Goal: Information Seeking & Learning: Learn about a topic

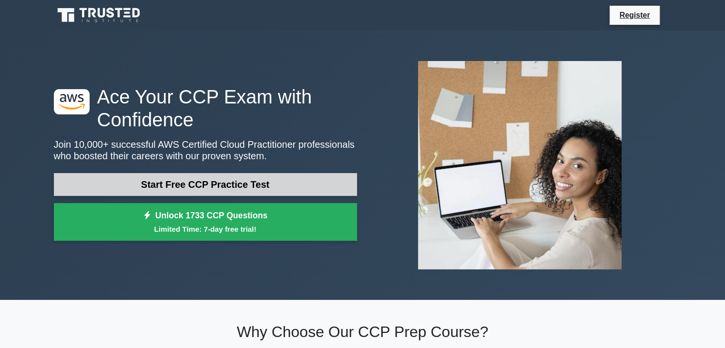
click at [293, 186] on link "Start Free CCP Practice Test" at bounding box center [205, 184] width 303 height 23
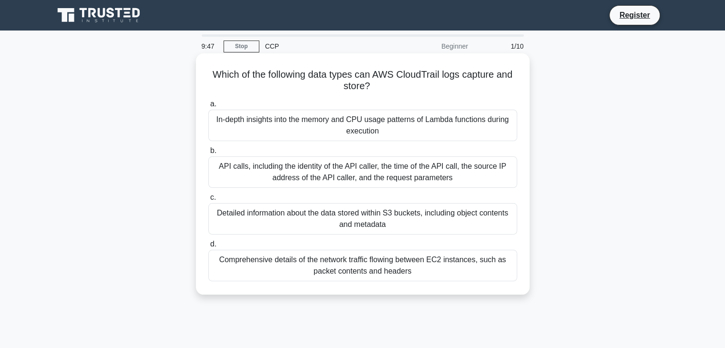
click at [386, 265] on div "Comprehensive details of the network traffic flowing between EC2 instances, suc…" at bounding box center [362, 265] width 309 height 31
click at [208, 247] on input "d. Comprehensive details of the network traffic flowing between EC2 instances, …" at bounding box center [208, 244] width 0 height 6
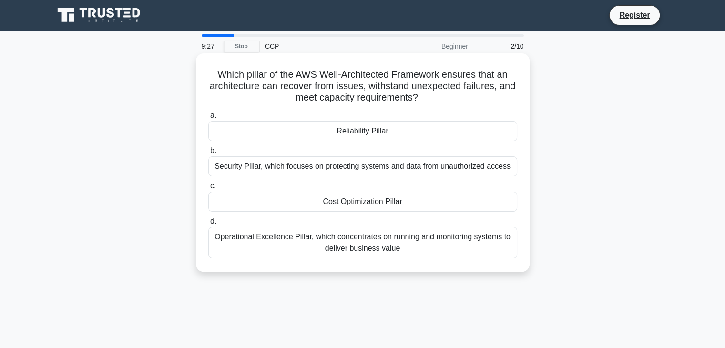
click at [418, 136] on div "Reliability Pillar" at bounding box center [362, 131] width 309 height 20
click at [208, 119] on input "a. Reliability Pillar" at bounding box center [208, 115] width 0 height 6
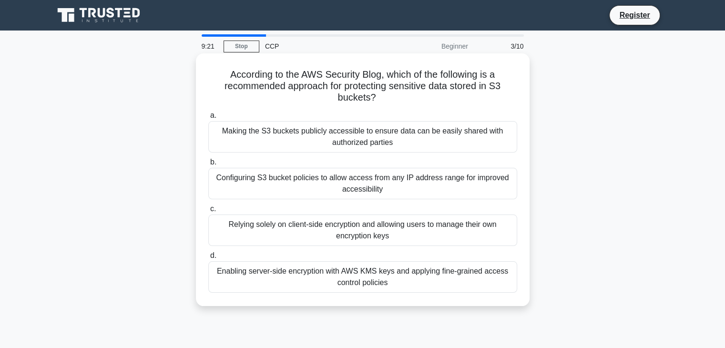
drag, startPoint x: 394, startPoint y: 74, endPoint x: 478, endPoint y: 100, distance: 87.7
click at [478, 100] on h5 "According to the AWS Security Blog, which of the following is a recommended app…" at bounding box center [362, 86] width 311 height 35
click at [467, 106] on div "According to the AWS Security Blog, which of the following is a recommended app…" at bounding box center [363, 179] width 326 height 245
click at [426, 279] on div "Enabling server-side encryption with AWS KMS keys and applying fine-grained acc…" at bounding box center [362, 276] width 309 height 31
click at [208, 259] on input "d. Enabling server-side encryption with AWS KMS keys and applying fine-grained …" at bounding box center [208, 255] width 0 height 6
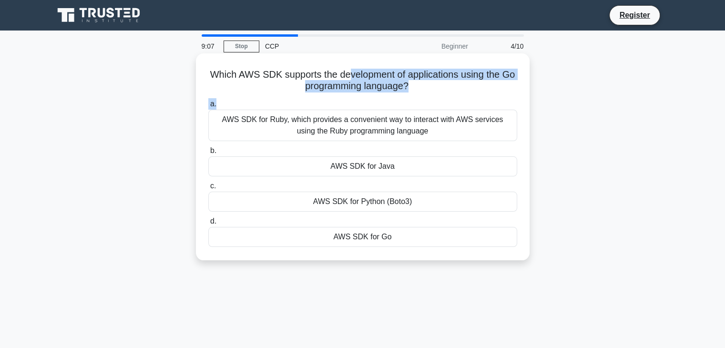
drag, startPoint x: 356, startPoint y: 78, endPoint x: 471, endPoint y: 98, distance: 116.6
click at [471, 98] on div "Which AWS SDK supports the development of applications using the Go programming…" at bounding box center [363, 156] width 326 height 199
click at [478, 97] on div "a. AWS SDK for Ruby, which provides a convenient way to interact with AWS servi…" at bounding box center [362, 172] width 320 height 152
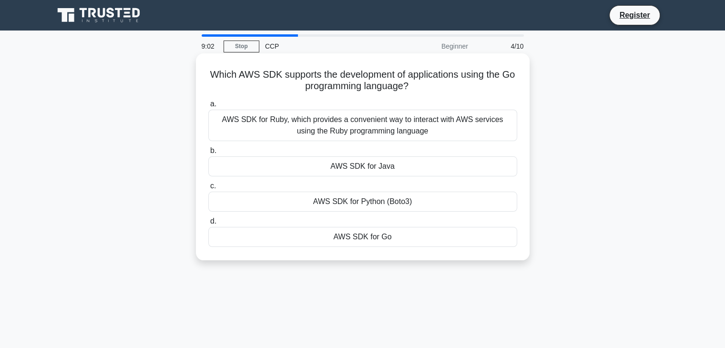
click at [438, 236] on div "AWS SDK for Go" at bounding box center [362, 237] width 309 height 20
click at [208, 224] on input "d. AWS SDK for Go" at bounding box center [208, 221] width 0 height 6
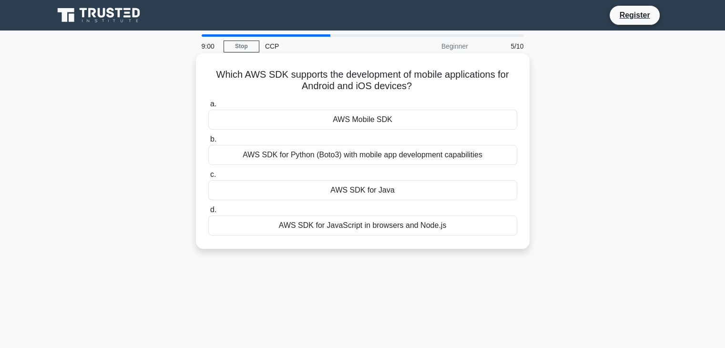
drag, startPoint x: 310, startPoint y: 76, endPoint x: 452, endPoint y: 89, distance: 142.0
click at [452, 89] on h5 "Which AWS SDK supports the development of mobile applications for Android and i…" at bounding box center [362, 81] width 311 height 24
click at [401, 224] on div "AWS SDK for JavaScript in browsers and Node.js" at bounding box center [362, 225] width 309 height 20
click at [208, 213] on input "d. AWS SDK for JavaScript in browsers and Node.js" at bounding box center [208, 210] width 0 height 6
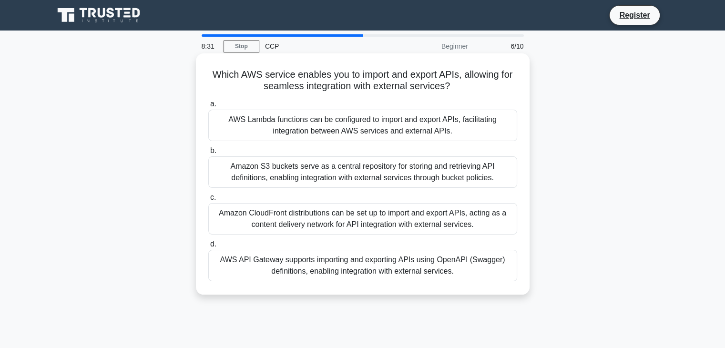
click at [388, 263] on div "AWS API Gateway supports importing and exporting APIs using OpenAPI (Swagger) d…" at bounding box center [362, 265] width 309 height 31
click at [208, 247] on input "d. AWS API Gateway supports importing and exporting APIs using OpenAPI (Swagger…" at bounding box center [208, 244] width 0 height 6
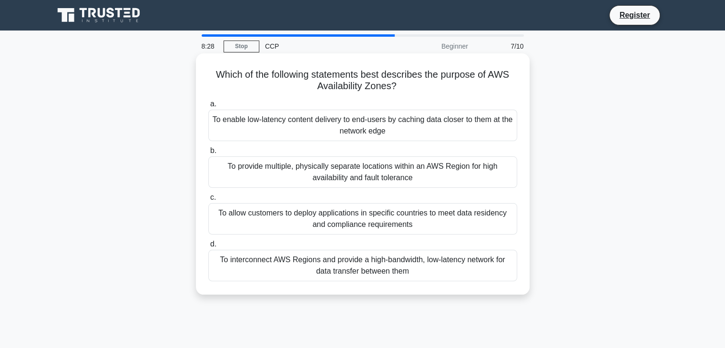
drag, startPoint x: 334, startPoint y: 73, endPoint x: 445, endPoint y: 85, distance: 111.6
click at [445, 85] on h5 "Which of the following statements best describes the purpose of AWS Availabilit…" at bounding box center [362, 81] width 311 height 24
click at [450, 88] on h5 "Which of the following statements best describes the purpose of AWS Availabilit…" at bounding box center [362, 81] width 311 height 24
click at [448, 177] on div "To provide multiple, physically separate locations within an AWS Region for hig…" at bounding box center [362, 171] width 309 height 31
click at [208, 154] on input "b. To provide multiple, physically separate locations within an AWS Region for …" at bounding box center [208, 151] width 0 height 6
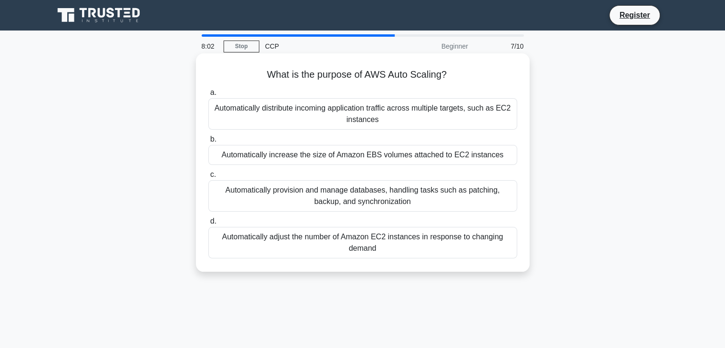
click at [292, 245] on div "Automatically adjust the number of Amazon EC2 instances in response to changing…" at bounding box center [362, 242] width 309 height 31
click at [208, 224] on input "d. Automatically adjust the number of Amazon EC2 instances in response to chang…" at bounding box center [208, 221] width 0 height 6
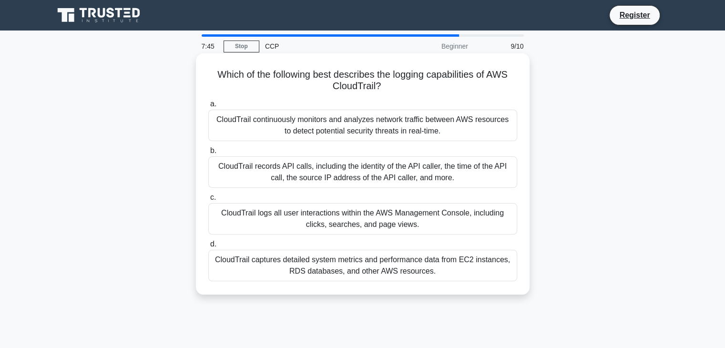
click at [475, 136] on div "CloudTrail continuously monitors and analyzes network traffic between AWS resou…" at bounding box center [362, 125] width 309 height 31
click at [208, 107] on input "a. CloudTrail continuously monitors and analyzes network traffic between AWS re…" at bounding box center [208, 104] width 0 height 6
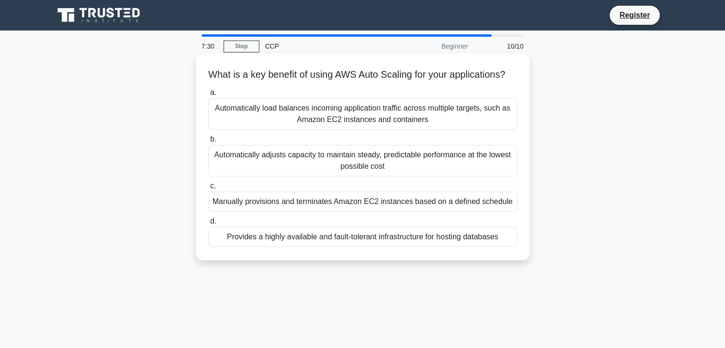
click at [421, 176] on div "Automatically adjusts capacity to maintain steady, predictable performance at t…" at bounding box center [362, 160] width 309 height 31
click at [208, 142] on input "b. Automatically adjusts capacity to maintain steady, predictable performance a…" at bounding box center [208, 139] width 0 height 6
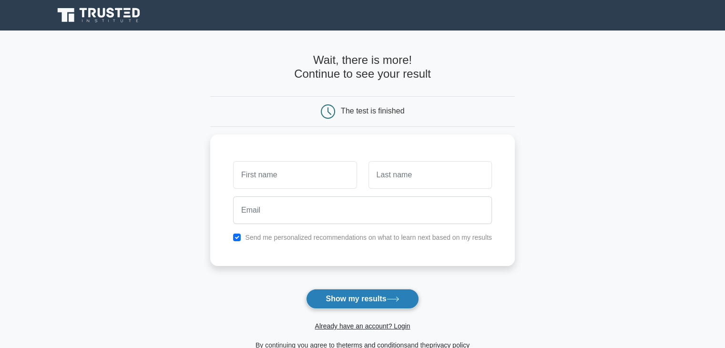
click at [351, 303] on button "Show my results" at bounding box center [362, 299] width 112 height 20
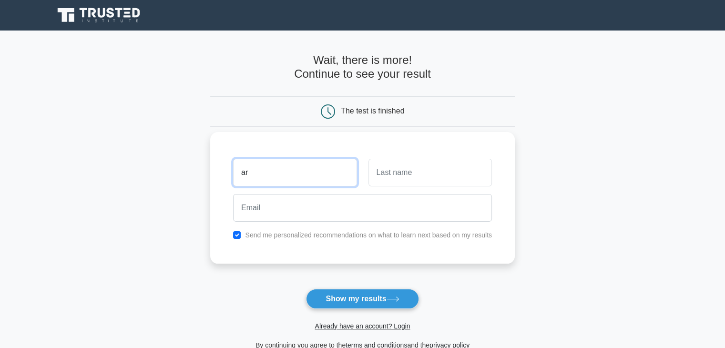
type input "a"
type input "faust"
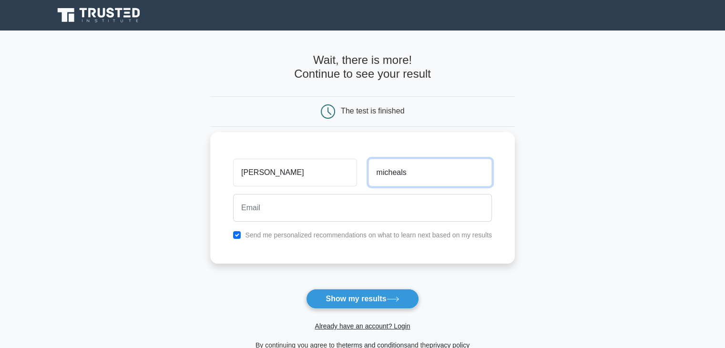
type input "micheals"
click at [300, 235] on label "Send me personalized recommendations on what to learn next based on my results" at bounding box center [368, 235] width 247 height 8
click at [239, 234] on input "checkbox" at bounding box center [237, 235] width 8 height 8
checkbox input "false"
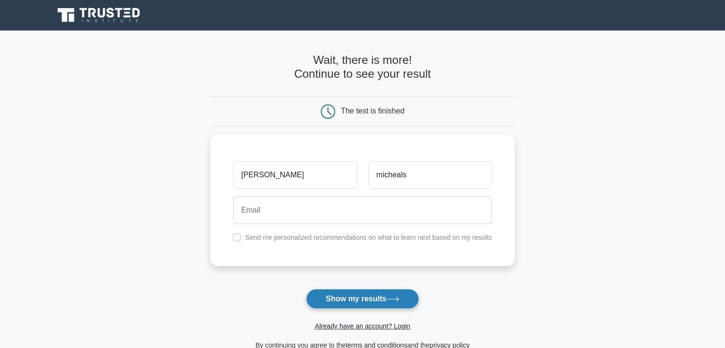
click at [357, 303] on button "Show my results" at bounding box center [362, 299] width 112 height 20
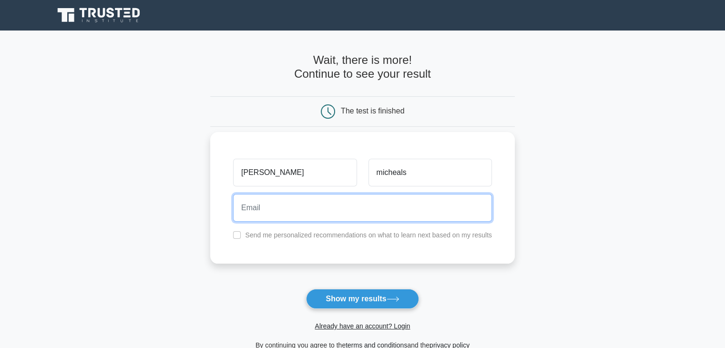
click at [313, 204] on input "email" at bounding box center [362, 208] width 259 height 28
type input "faust2099@gmail.com"
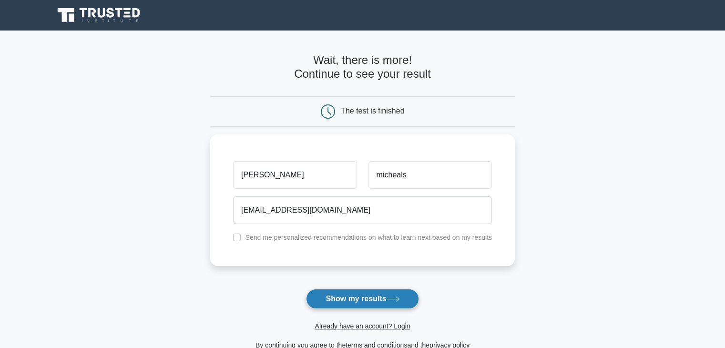
click at [381, 305] on button "Show my results" at bounding box center [362, 299] width 112 height 20
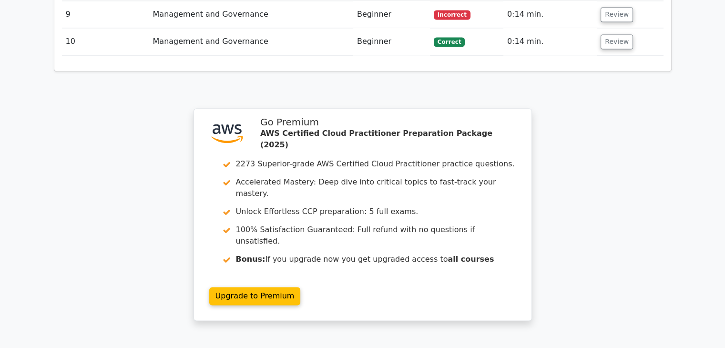
scroll to position [1429, 0]
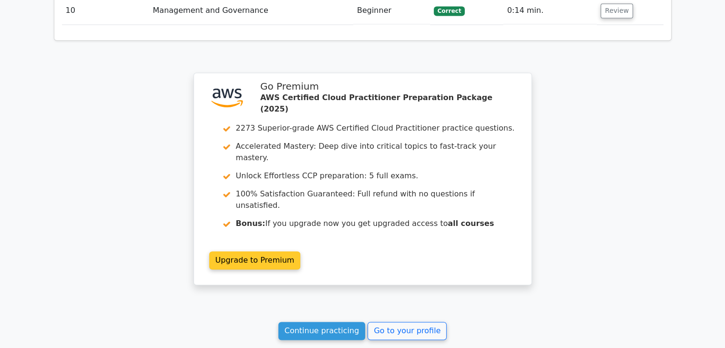
click at [259, 251] on link "Upgrade to Premium" at bounding box center [254, 260] width 91 height 18
